Goal: Information Seeking & Learning: Understand process/instructions

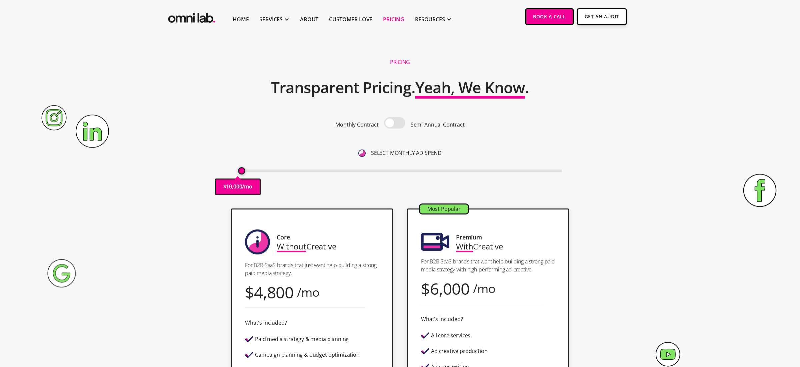
drag, startPoint x: 241, startPoint y: 171, endPoint x: 208, endPoint y: 168, distance: 33.1
click at [209, 168] on div "Pricing Transparent Pricing. Yeah, We Know . Monthly Contract Semi-Annual Contr…" at bounding box center [399, 127] width 405 height 149
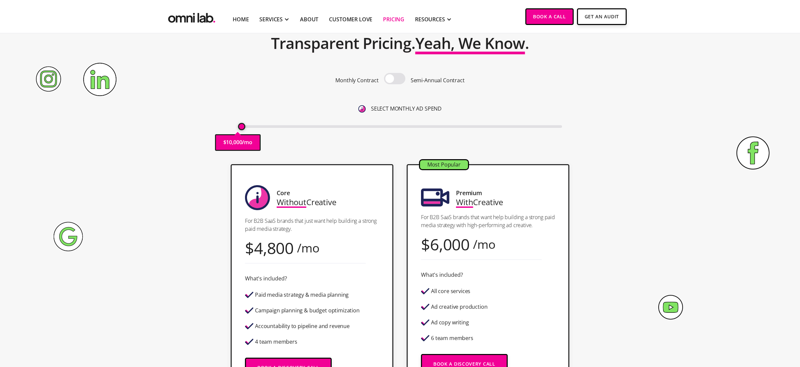
scroll to position [45, 0]
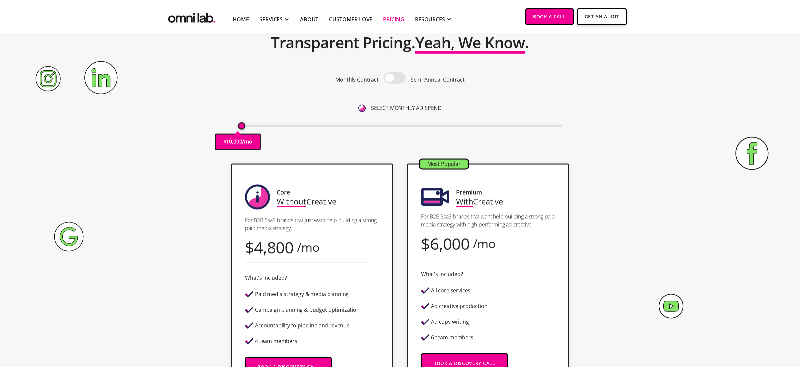
click at [394, 77] on span at bounding box center [394, 77] width 21 height 11
click at [395, 79] on input "checkbox" at bounding box center [395, 79] width 0 height 0
click at [394, 77] on span at bounding box center [394, 77] width 21 height 11
click at [395, 79] on input "checkbox" at bounding box center [395, 79] width 0 height 0
click at [394, 77] on span at bounding box center [394, 77] width 21 height 11
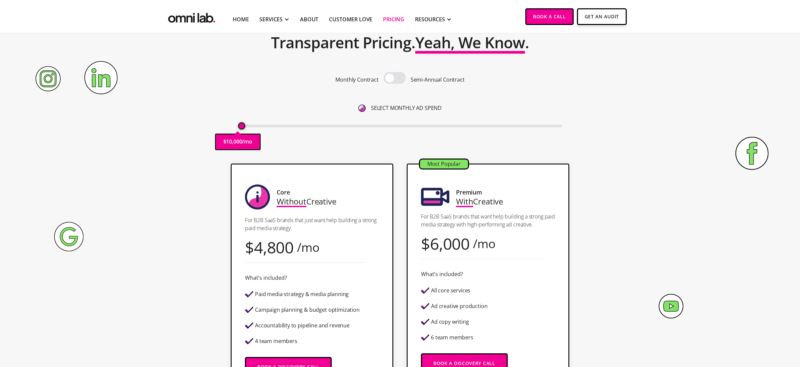
click at [395, 79] on input "checkbox" at bounding box center [395, 79] width 0 height 0
